Goal: Task Accomplishment & Management: Manage account settings

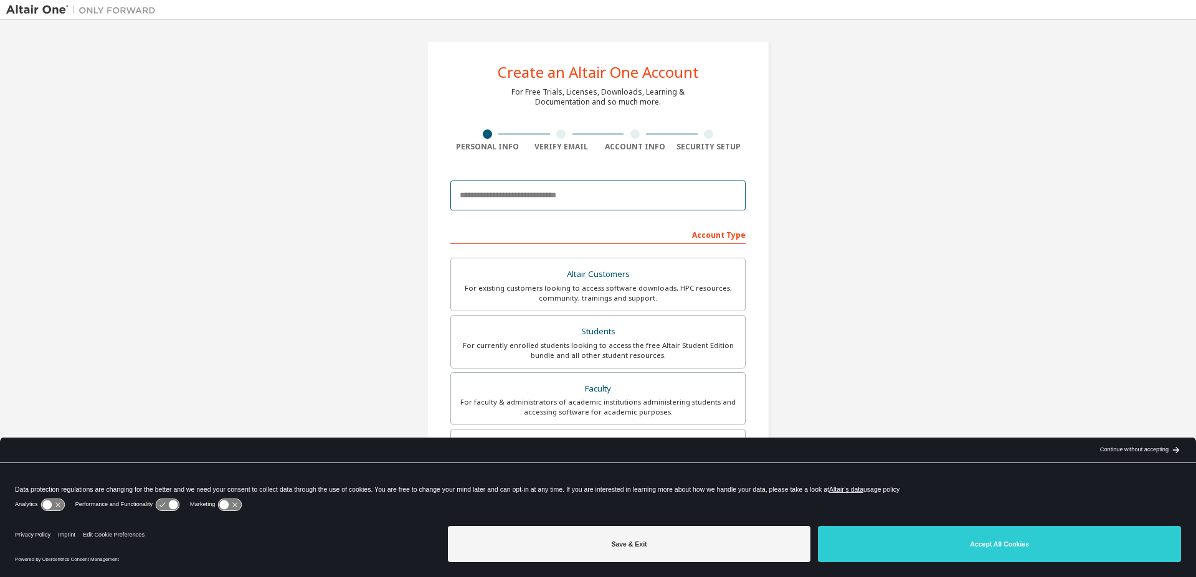
click at [588, 202] on input "email" at bounding box center [597, 196] width 295 height 30
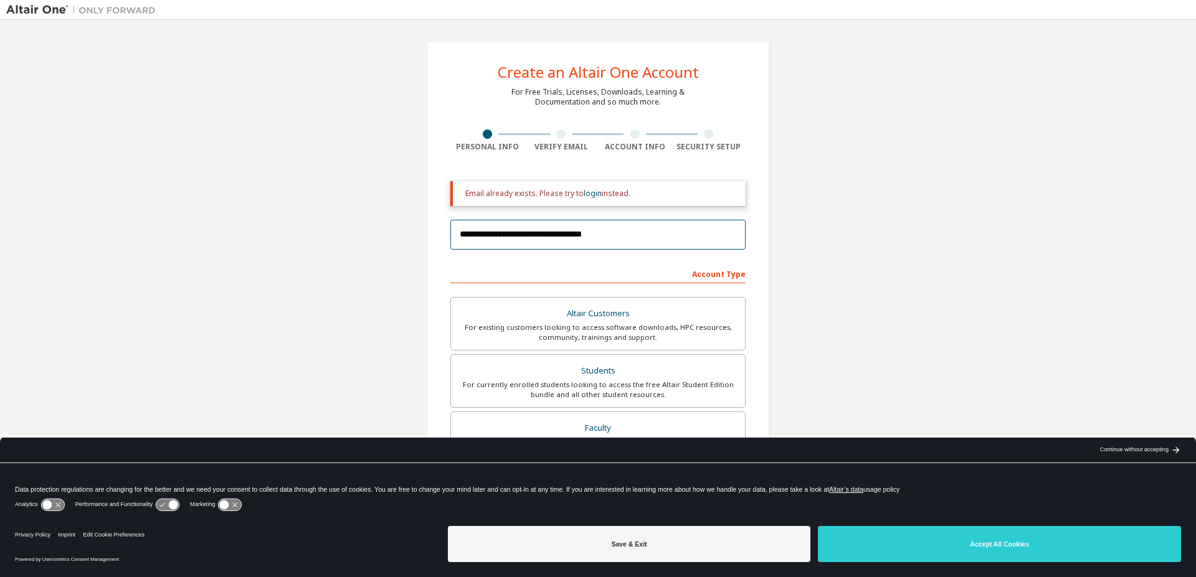
type input "**********"
click at [519, 273] on div "Account Type" at bounding box center [597, 273] width 295 height 20
click at [573, 315] on div "Altair Customers" at bounding box center [597, 313] width 279 height 17
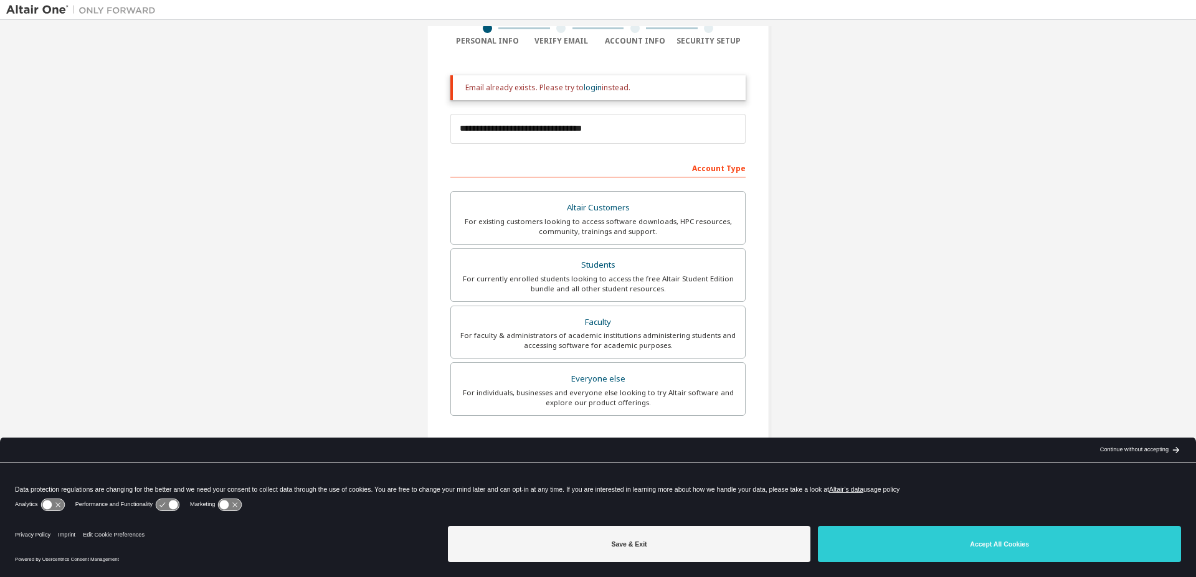
click at [594, 168] on div "Account Type" at bounding box center [597, 168] width 295 height 20
click at [608, 226] on div "For existing customers looking to access software downloads, HPC resources, com…" at bounding box center [597, 227] width 279 height 20
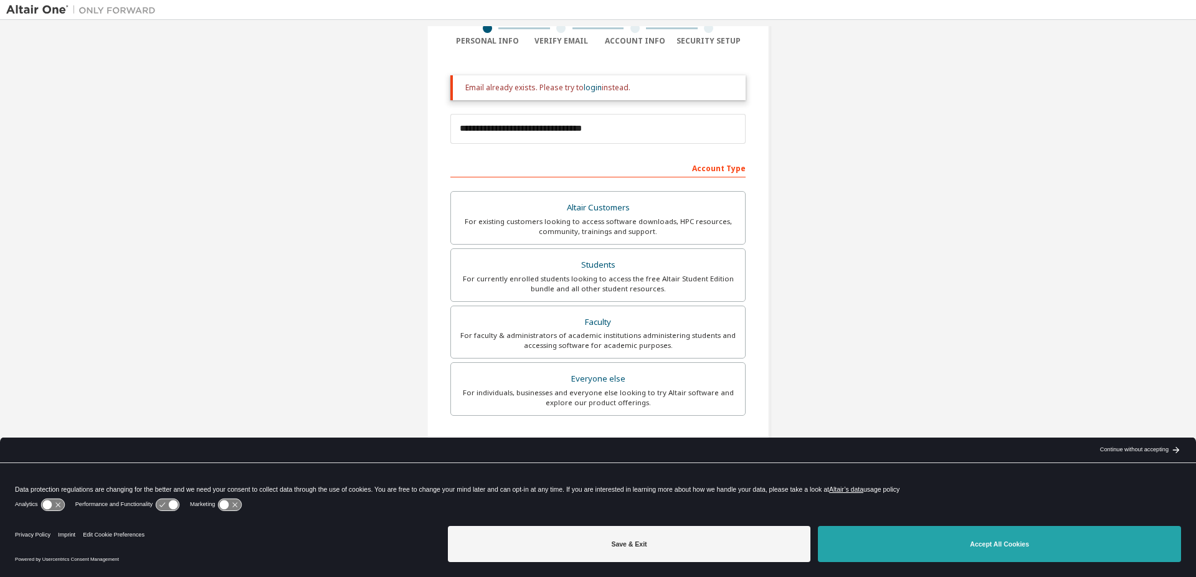
click at [926, 544] on button "Accept All Cookies" at bounding box center [999, 544] width 363 height 36
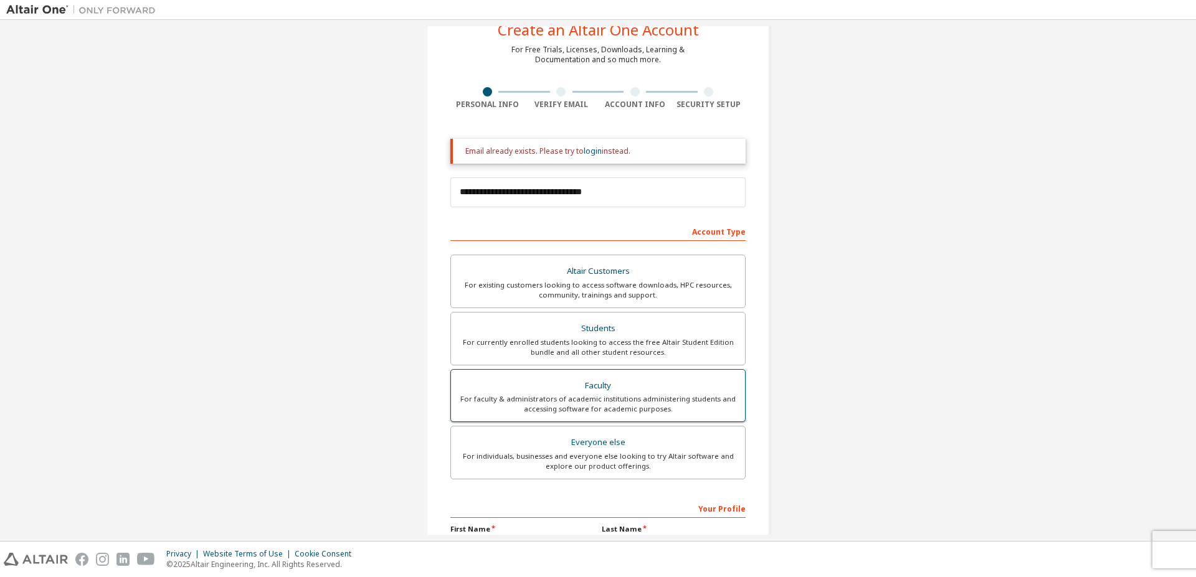
scroll to position [0, 0]
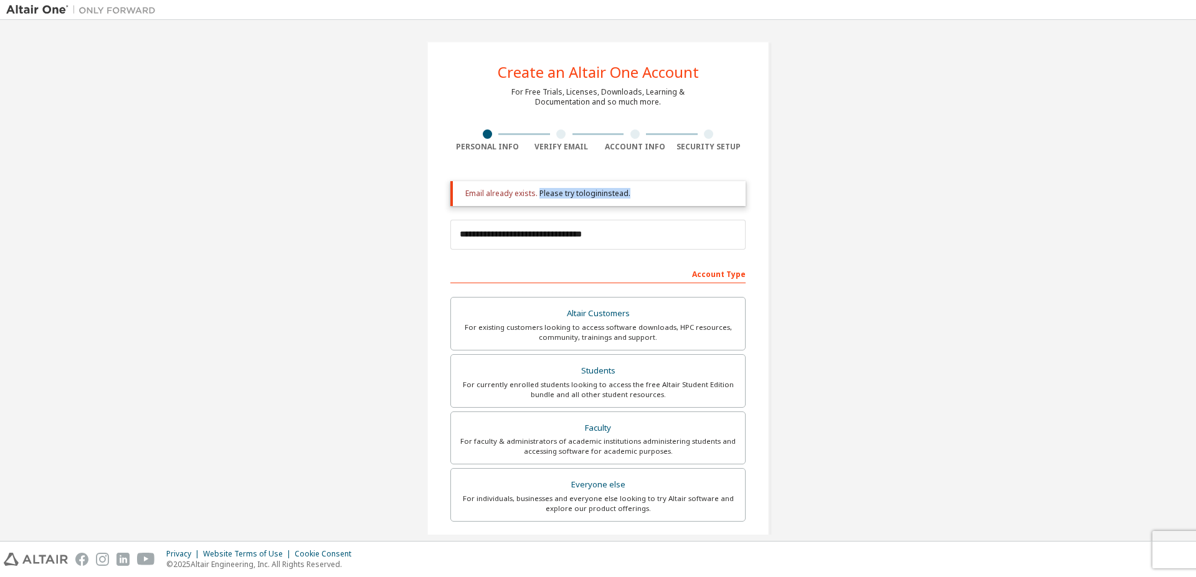
drag, startPoint x: 533, startPoint y: 193, endPoint x: 623, endPoint y: 196, distance: 89.7
click at [623, 196] on div "Email already exists. Please try to login instead." at bounding box center [600, 194] width 270 height 10
copy div "Please try to login instead"
click at [559, 241] on input "**********" at bounding box center [597, 235] width 295 height 30
click at [594, 236] on input "**********" at bounding box center [597, 235] width 295 height 30
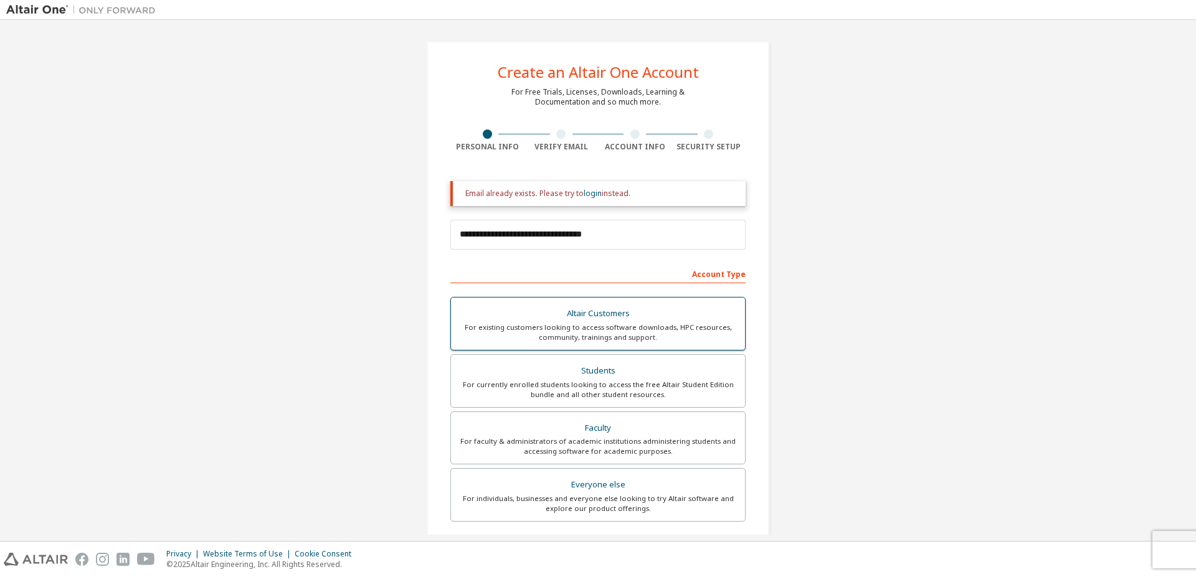
click at [604, 326] on div "For existing customers looking to access software downloads, HPC resources, com…" at bounding box center [597, 333] width 279 height 20
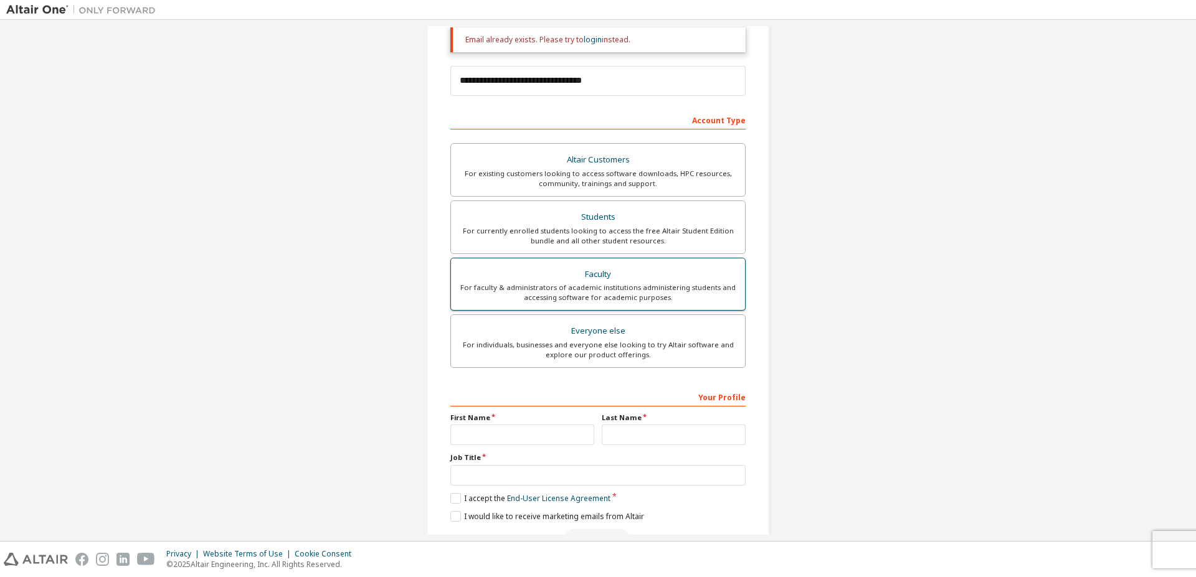
scroll to position [191, 0]
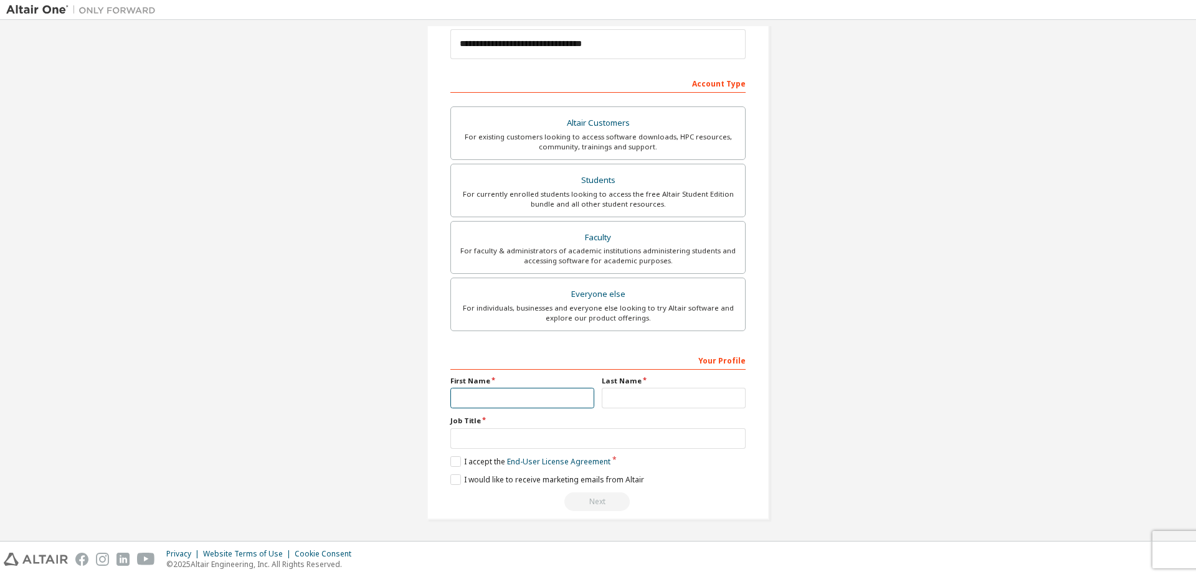
click at [468, 399] on input "text" at bounding box center [522, 398] width 144 height 21
type input "**********"
click at [628, 396] on input "text" at bounding box center [674, 398] width 144 height 21
type input "*******"
click at [459, 434] on input "text" at bounding box center [597, 438] width 295 height 21
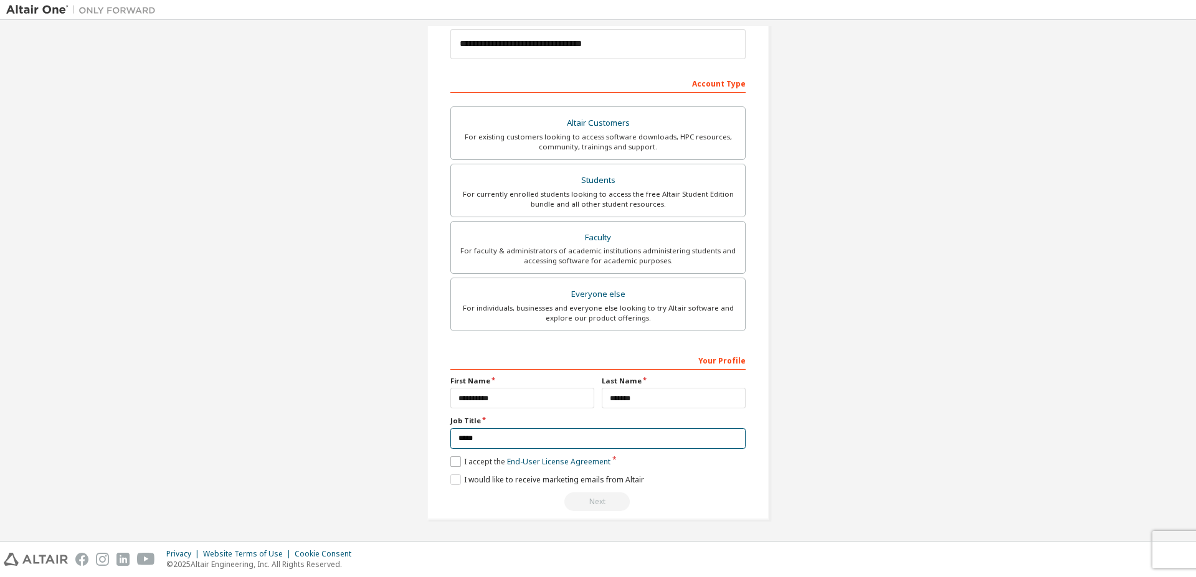
type input "*****"
click at [453, 462] on label "I accept the End-User License Agreement" at bounding box center [530, 462] width 160 height 11
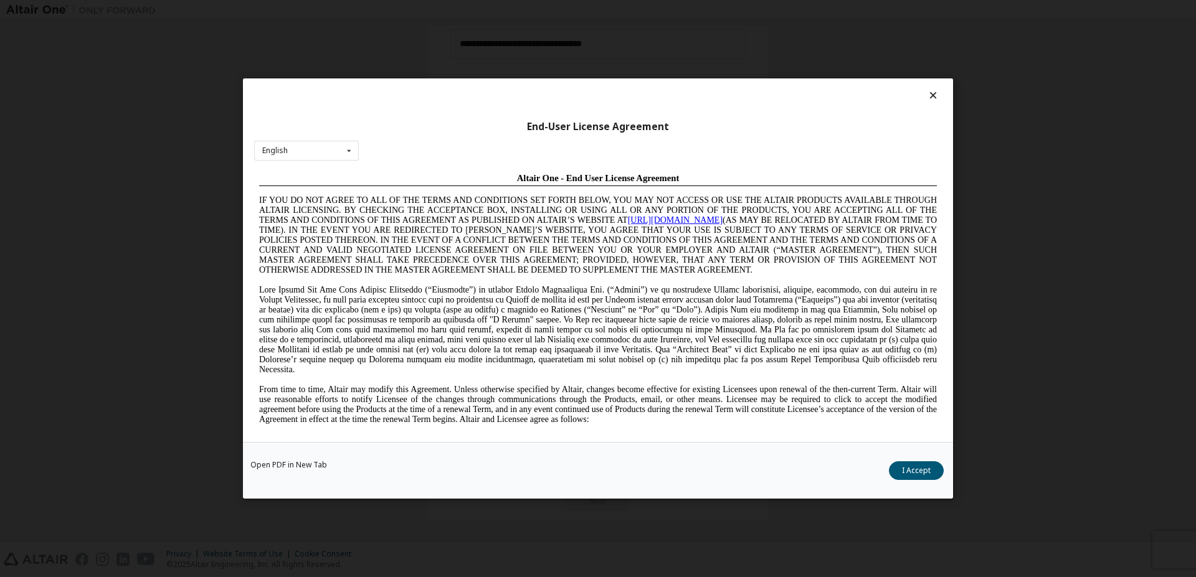
scroll to position [0, 0]
click at [904, 472] on button "I Accept" at bounding box center [916, 471] width 55 height 19
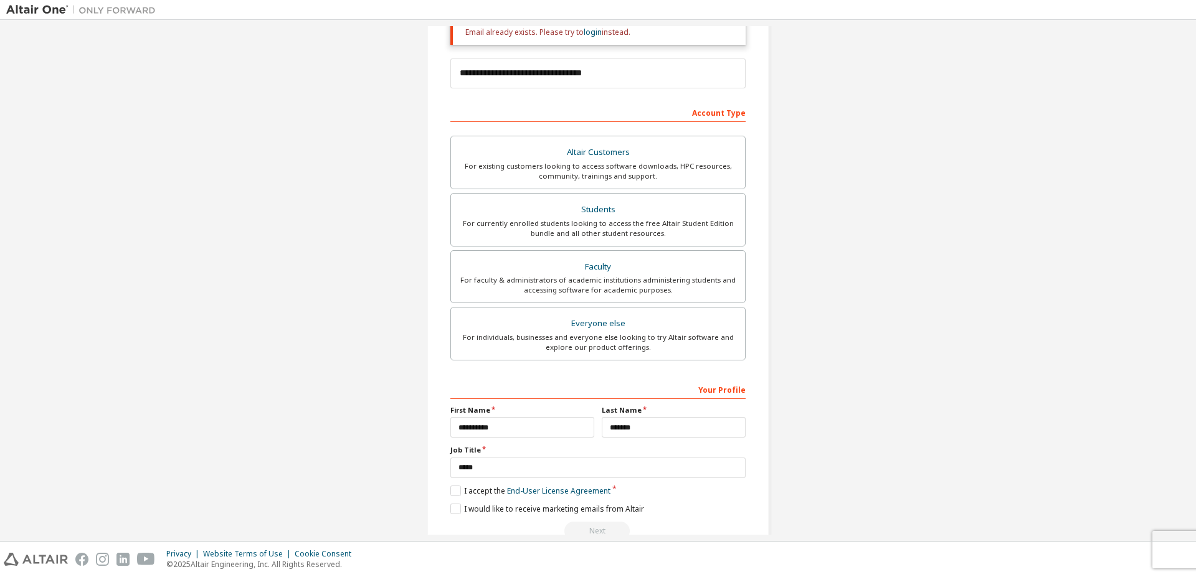
scroll to position [191, 0]
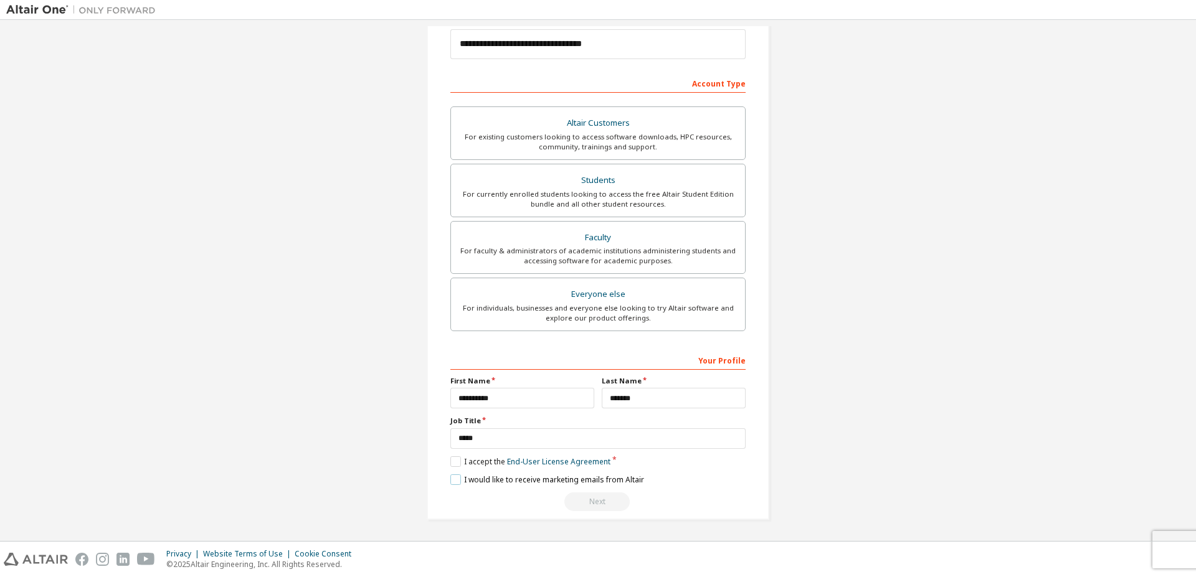
click at [452, 481] on label "I would like to receive marketing emails from Altair" at bounding box center [547, 480] width 194 height 11
click at [590, 502] on div "Next" at bounding box center [597, 502] width 295 height 19
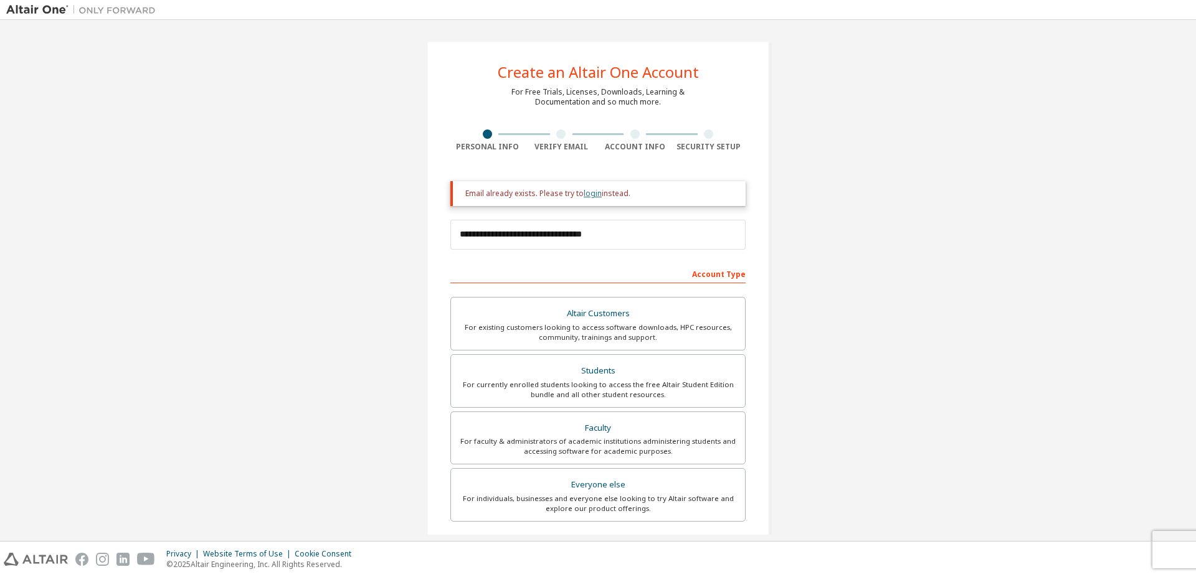
click at [587, 195] on link "login" at bounding box center [593, 193] width 18 height 11
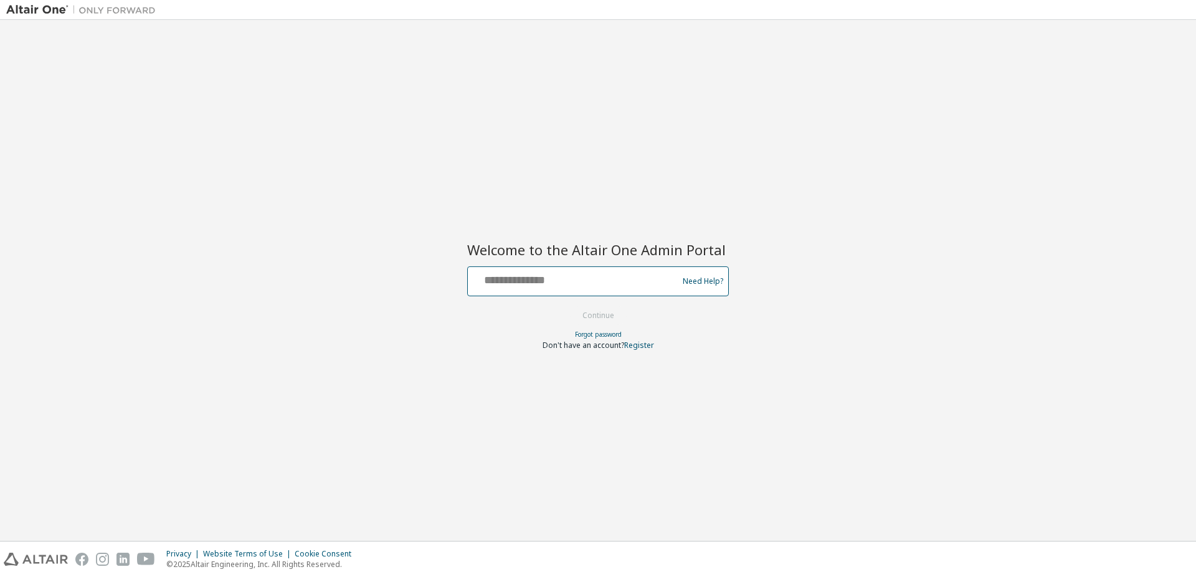
click at [565, 285] on input "text" at bounding box center [575, 279] width 204 height 18
type input "**********"
click at [603, 319] on button "Continue" at bounding box center [598, 315] width 58 height 19
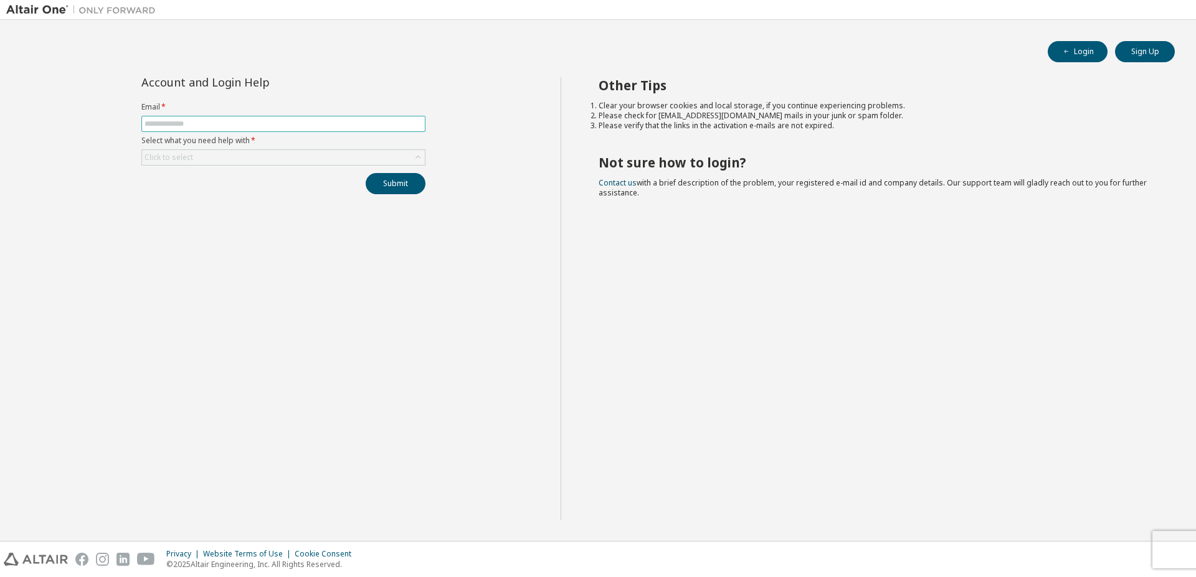
click at [167, 125] on input "text" at bounding box center [283, 124] width 278 height 10
click at [151, 126] on input "text" at bounding box center [283, 124] width 278 height 10
type input "**********"
click at [174, 151] on div "Click to select" at bounding box center [283, 157] width 283 height 15
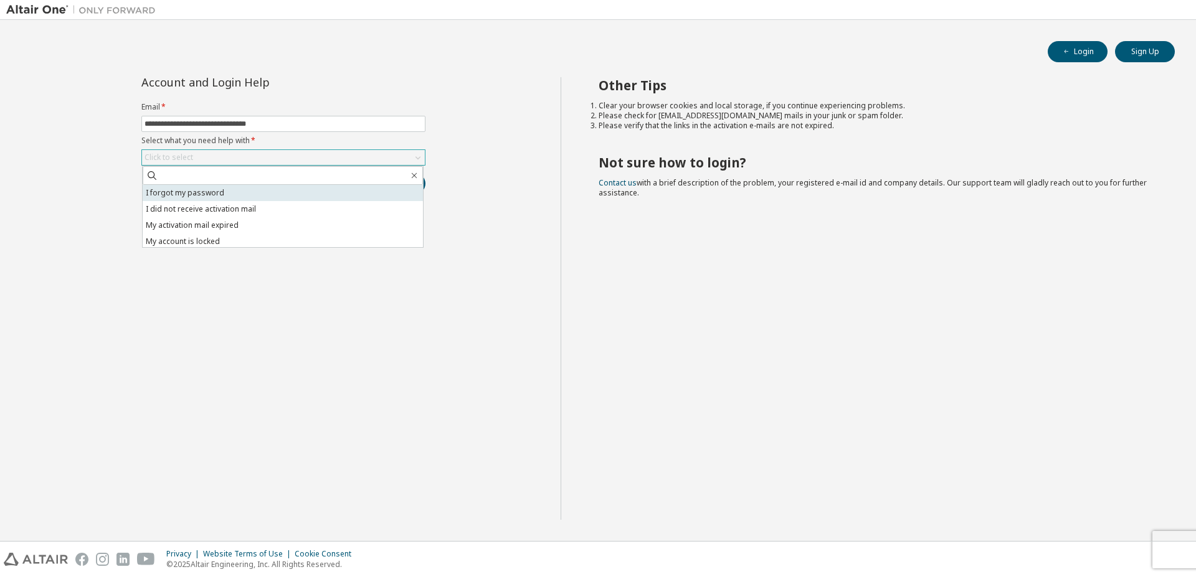
click at [188, 196] on li "I forgot my password" at bounding box center [283, 193] width 280 height 16
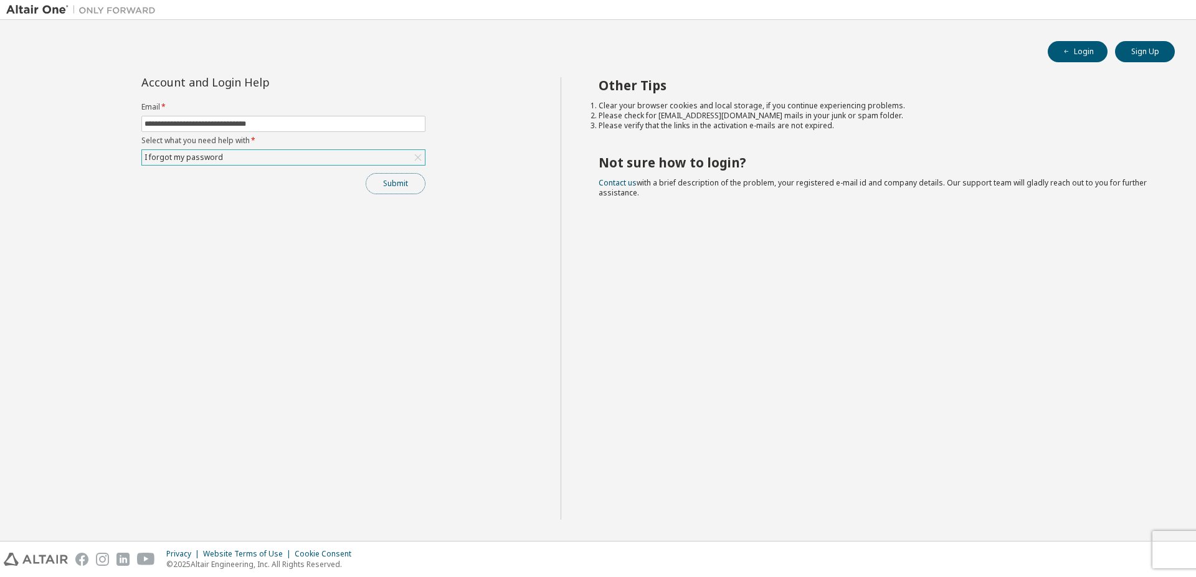
click at [404, 189] on button "Submit" at bounding box center [396, 183] width 60 height 21
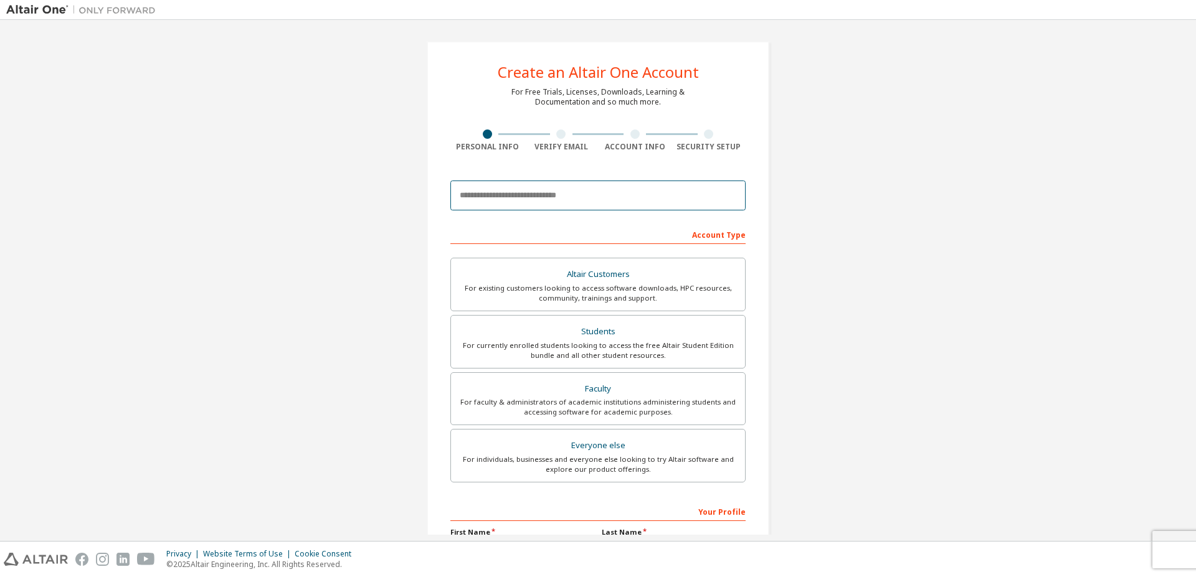
click at [622, 201] on input "email" at bounding box center [597, 196] width 295 height 30
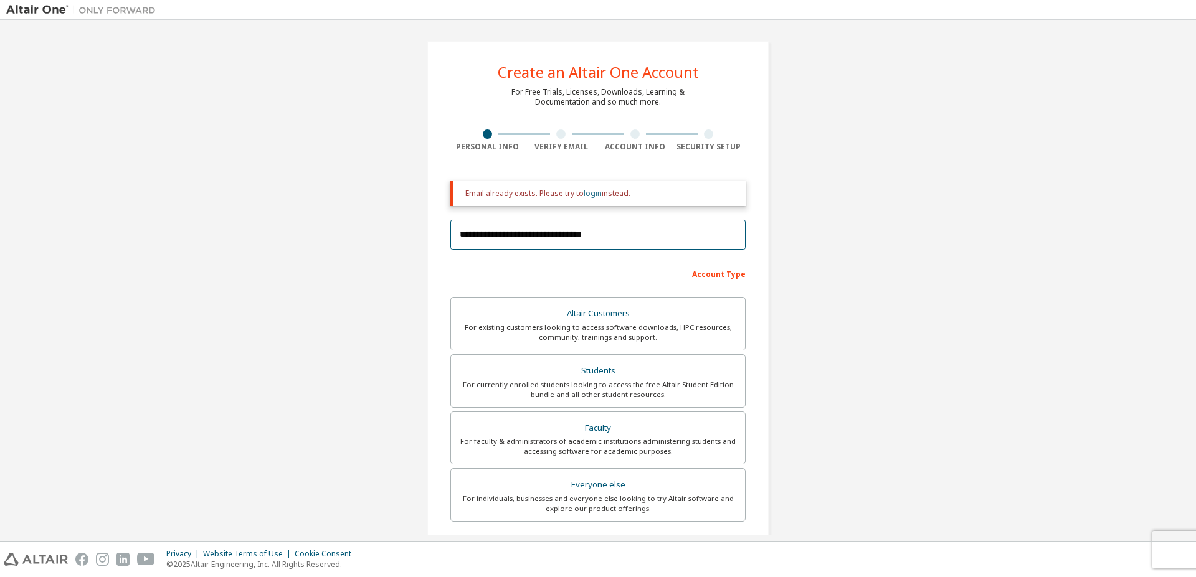
type input "**********"
click at [584, 193] on link "login" at bounding box center [593, 193] width 18 height 11
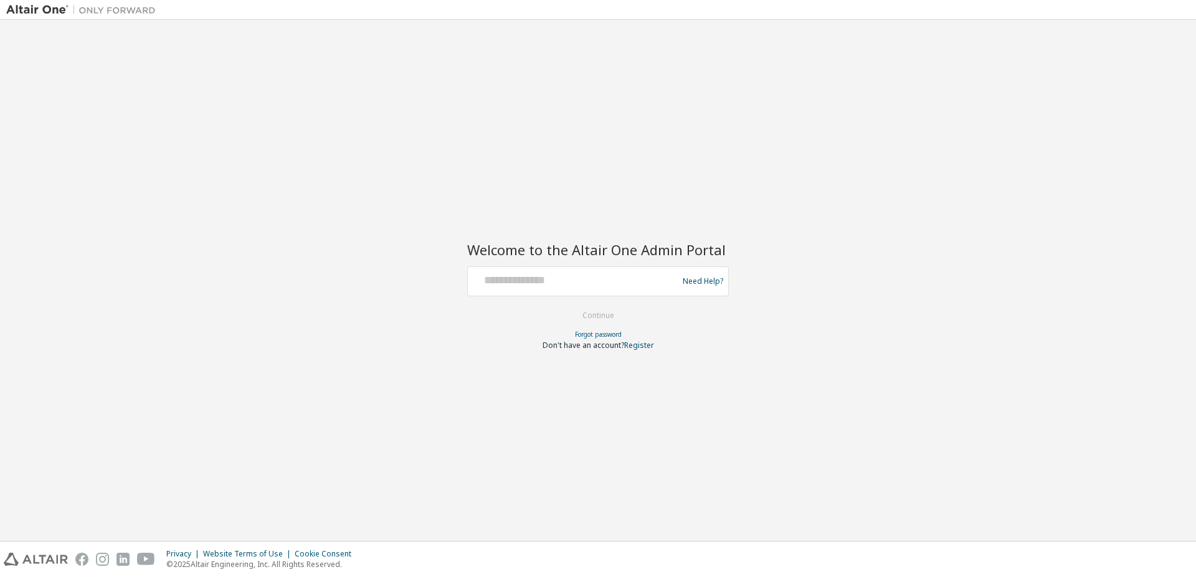
click at [559, 288] on div at bounding box center [575, 282] width 204 height 24
click at [560, 283] on input "text" at bounding box center [575, 279] width 204 height 18
type input "**********"
click at [597, 321] on button "Continue" at bounding box center [598, 315] width 58 height 19
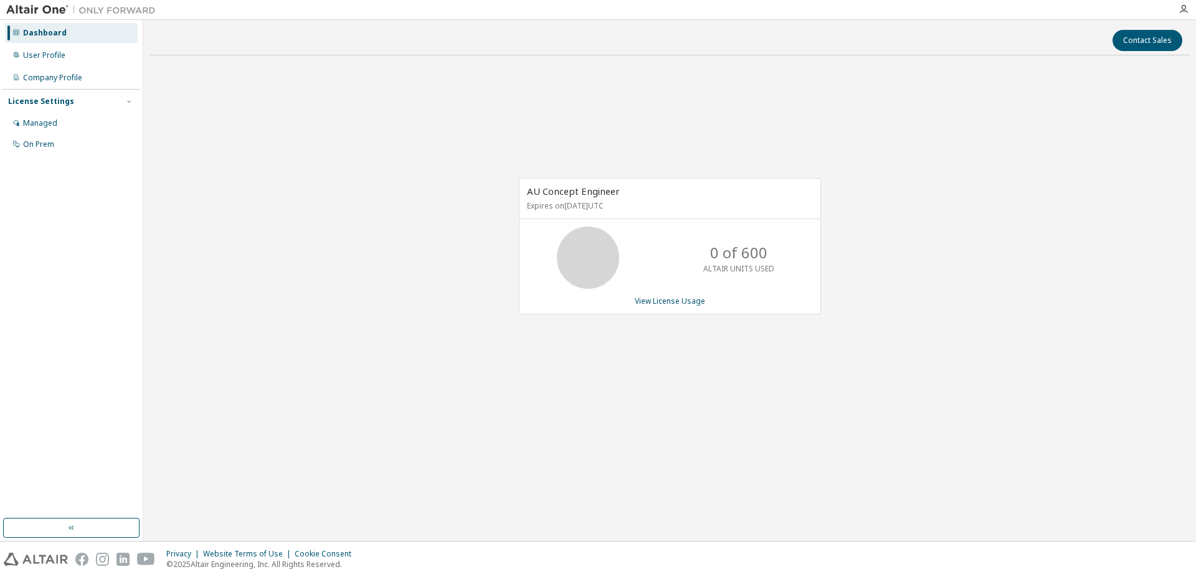
click at [47, 11] on img at bounding box center [84, 10] width 156 height 12
click at [40, 36] on div "Dashboard" at bounding box center [45, 33] width 44 height 10
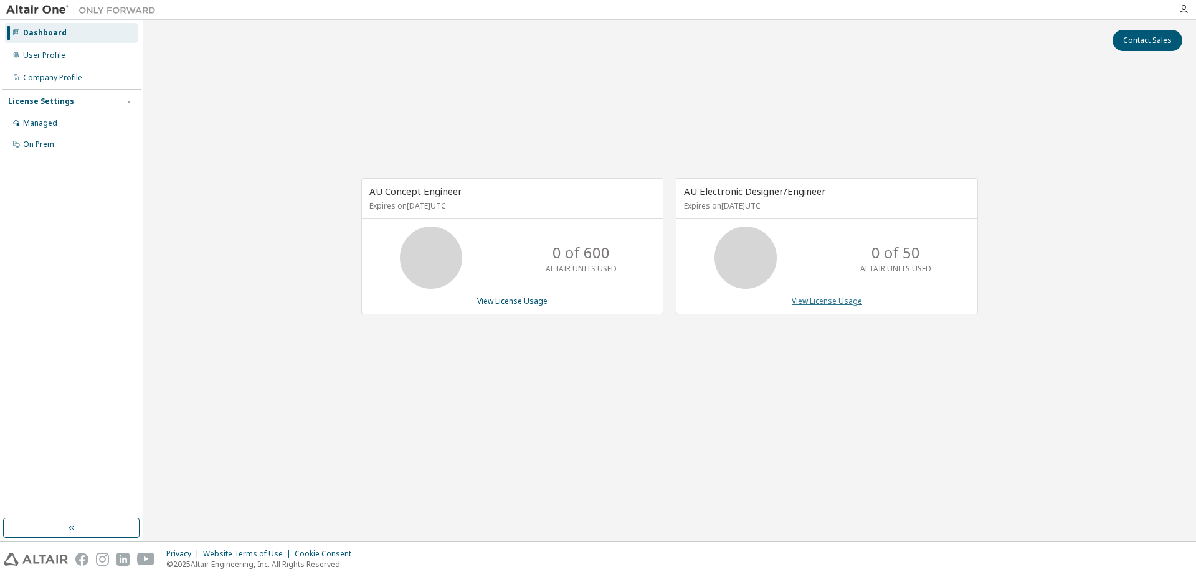
click at [828, 301] on link "View License Usage" at bounding box center [827, 301] width 70 height 11
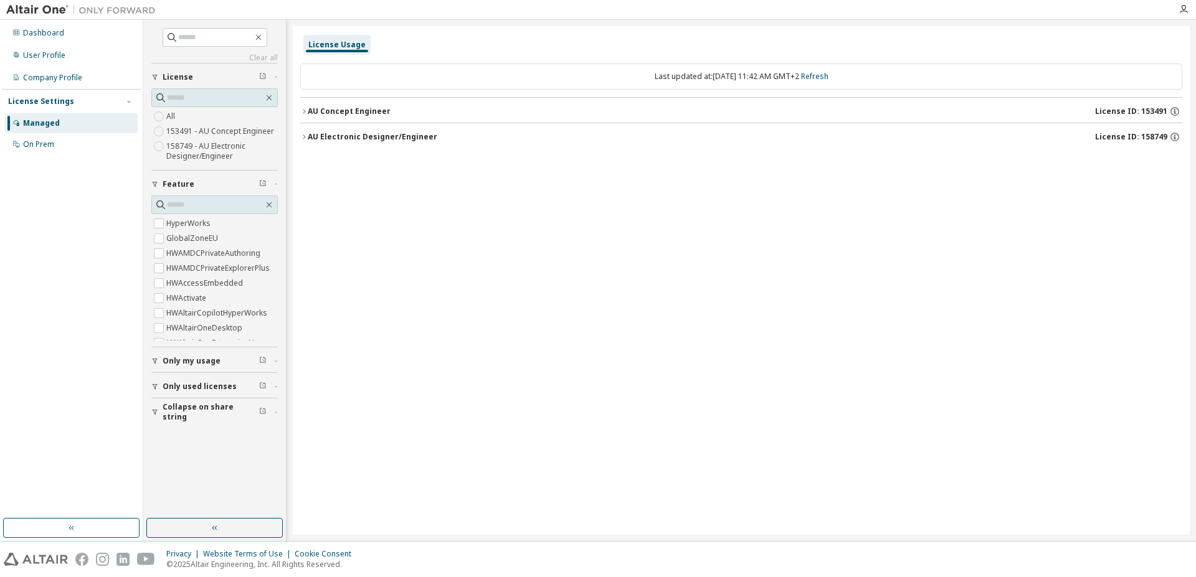
click at [386, 138] on div "AU Electronic Designer/Engineer" at bounding box center [373, 137] width 130 height 10
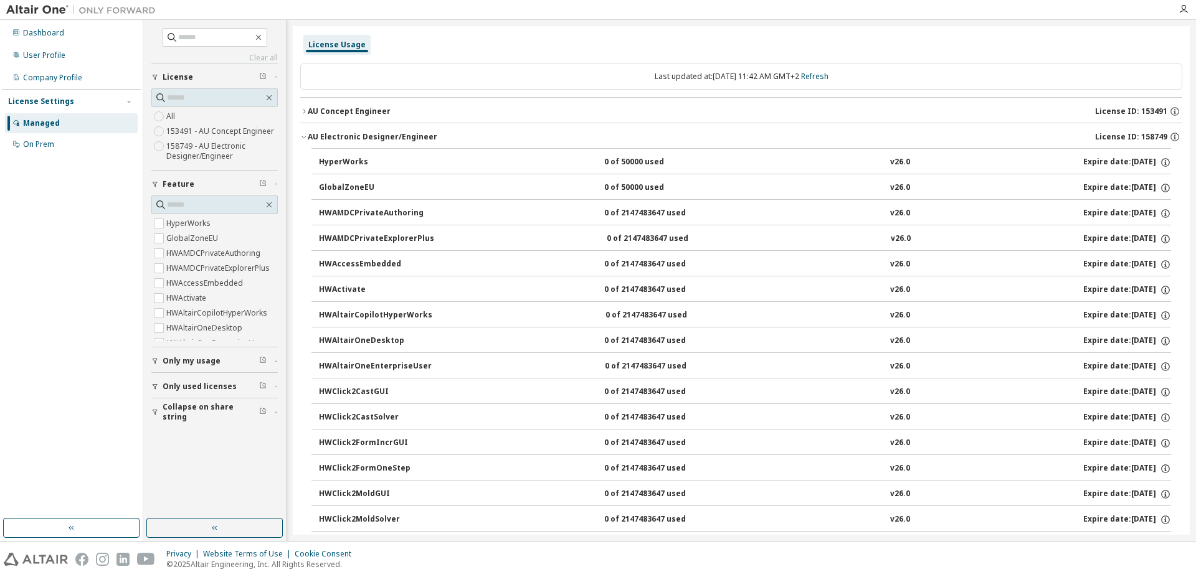
click at [217, 146] on label "158749 - AU Electronic Designer/Engineer" at bounding box center [221, 151] width 111 height 25
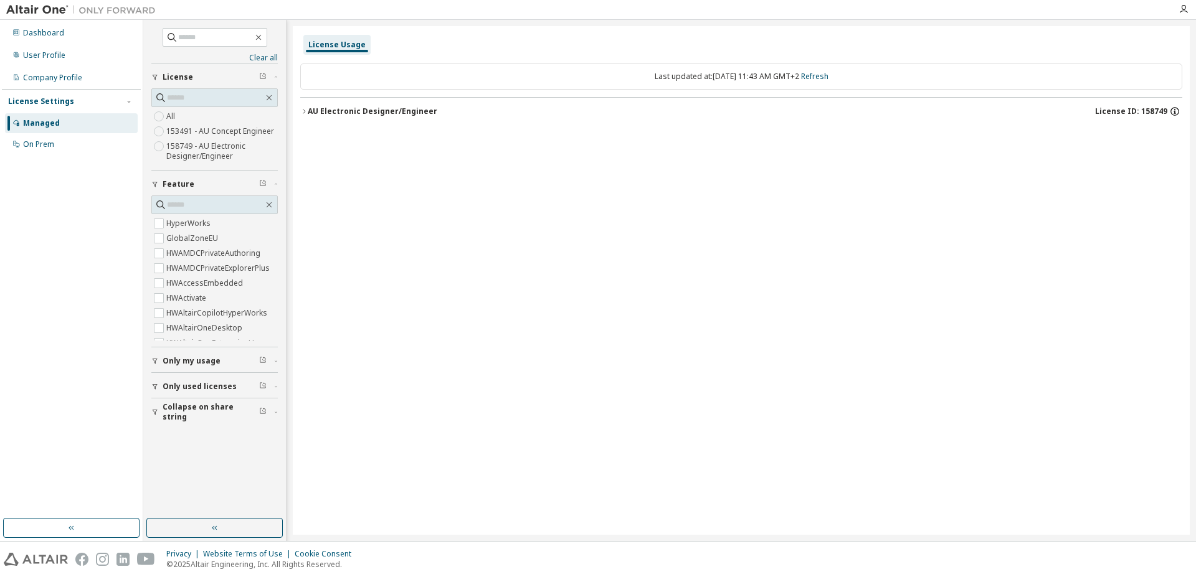
click at [1175, 110] on icon "button" at bounding box center [1174, 109] width 1 height 1
click at [1169, 155] on icon at bounding box center [1167, 155] width 7 height 9
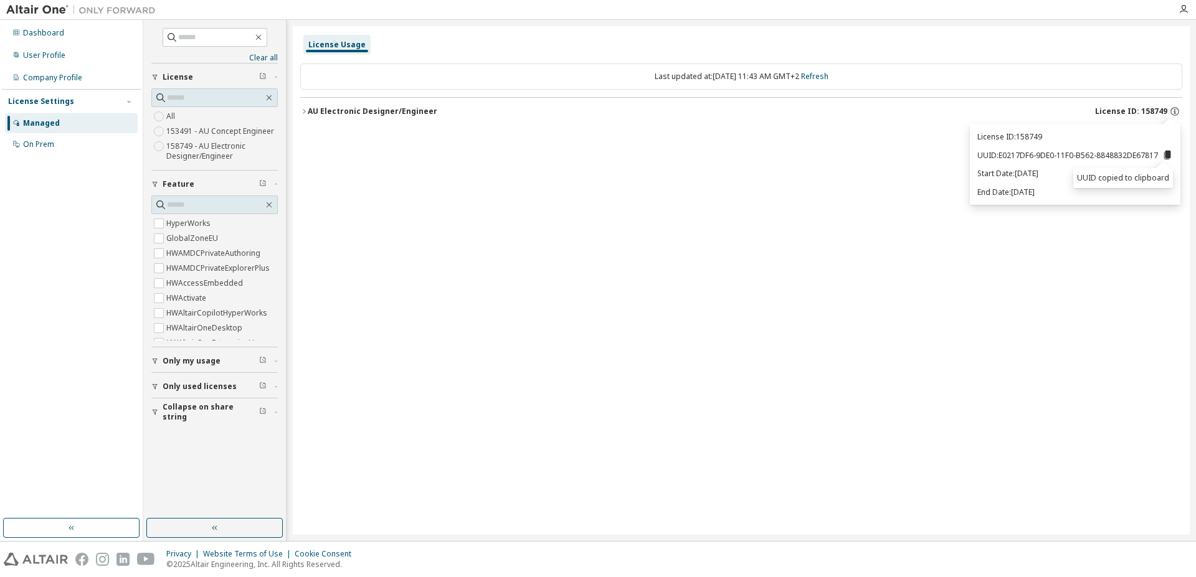
click at [886, 204] on div "License Usage Last updated at: [DATE] 11:43 AM GMT+2 Refresh AU Electronic Desi…" at bounding box center [741, 280] width 897 height 509
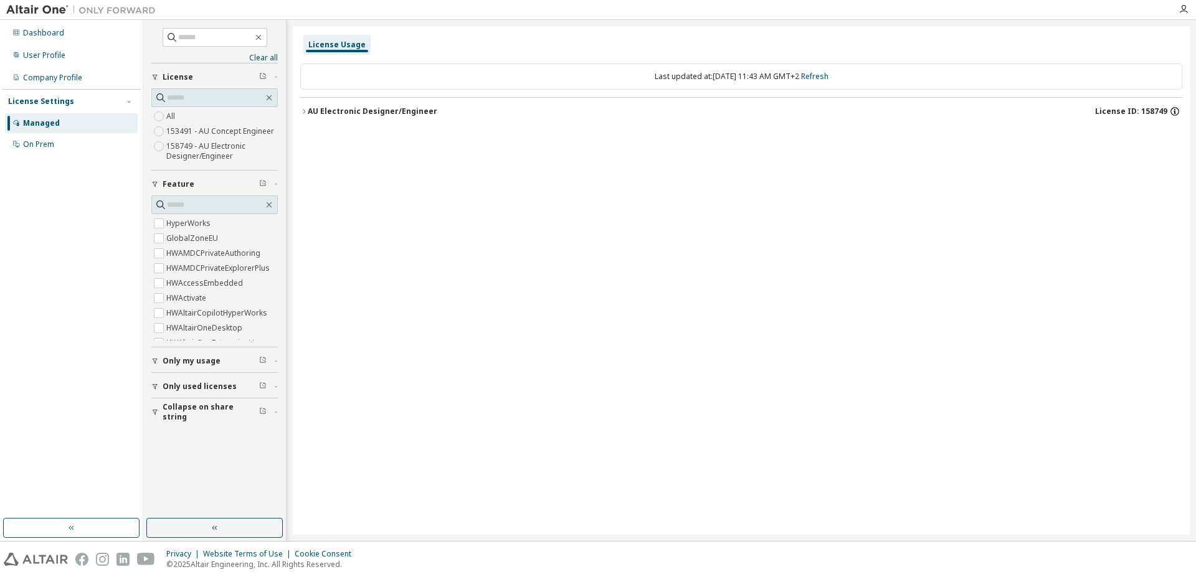
click at [1177, 114] on icon "button" at bounding box center [1174, 111] width 11 height 11
click at [154, 360] on icon "button" at bounding box center [154, 360] width 7 height 7
click at [176, 421] on span "Only used licenses" at bounding box center [200, 423] width 74 height 10
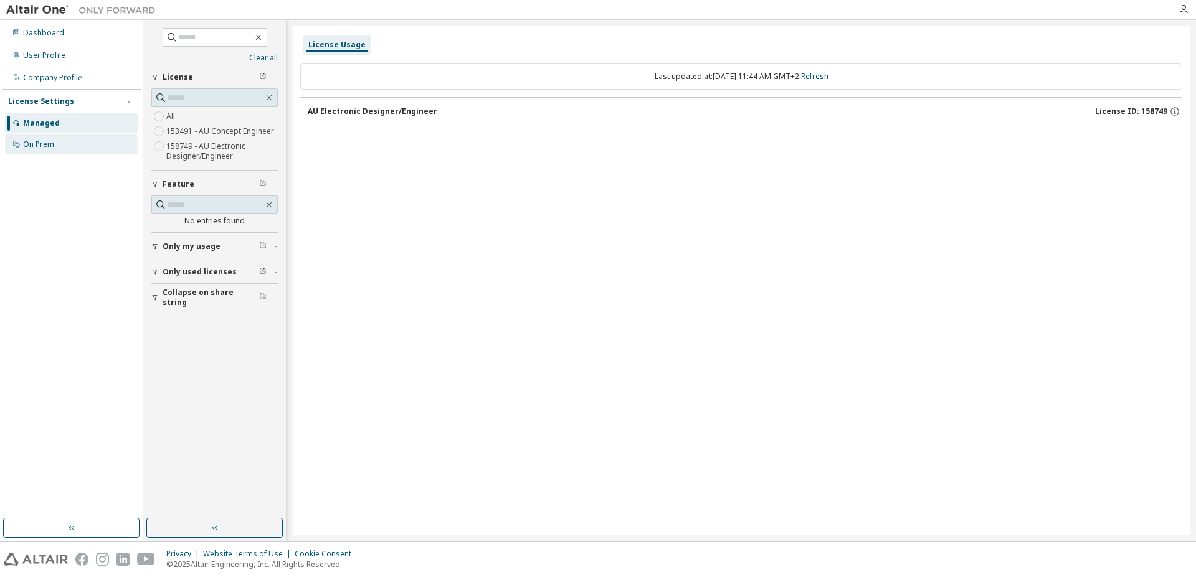
click at [34, 146] on div "On Prem" at bounding box center [38, 145] width 31 height 10
